Goal: Transaction & Acquisition: Purchase product/service

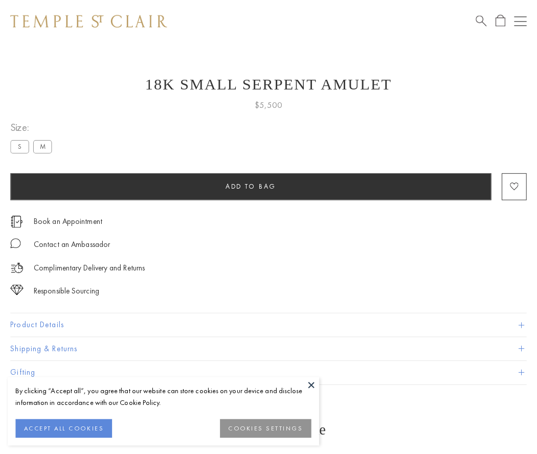
scroll to position [4, 0]
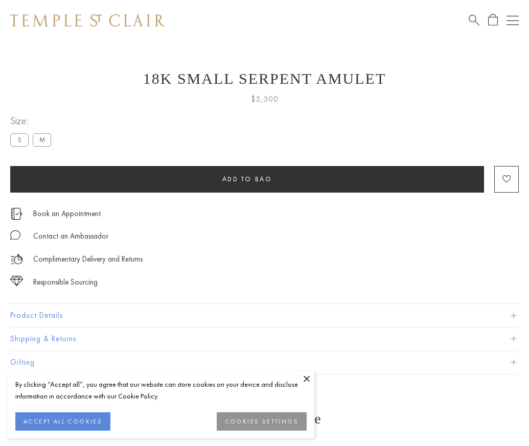
click at [247, 179] on span "Add to bag" at bounding box center [247, 179] width 50 height 9
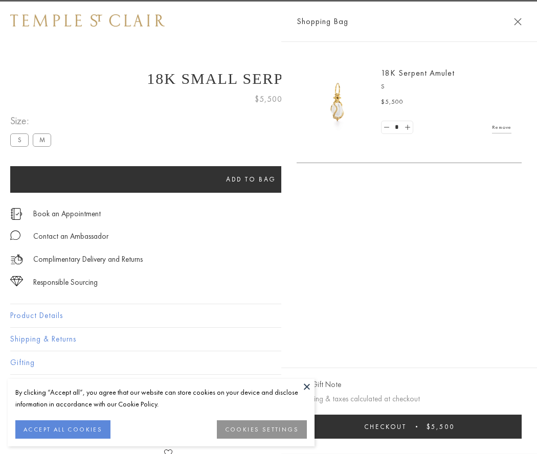
click at [422, 426] on button "Checkout $5,500" at bounding box center [408, 426] width 225 height 24
